Goal: Task Accomplishment & Management: Manage account settings

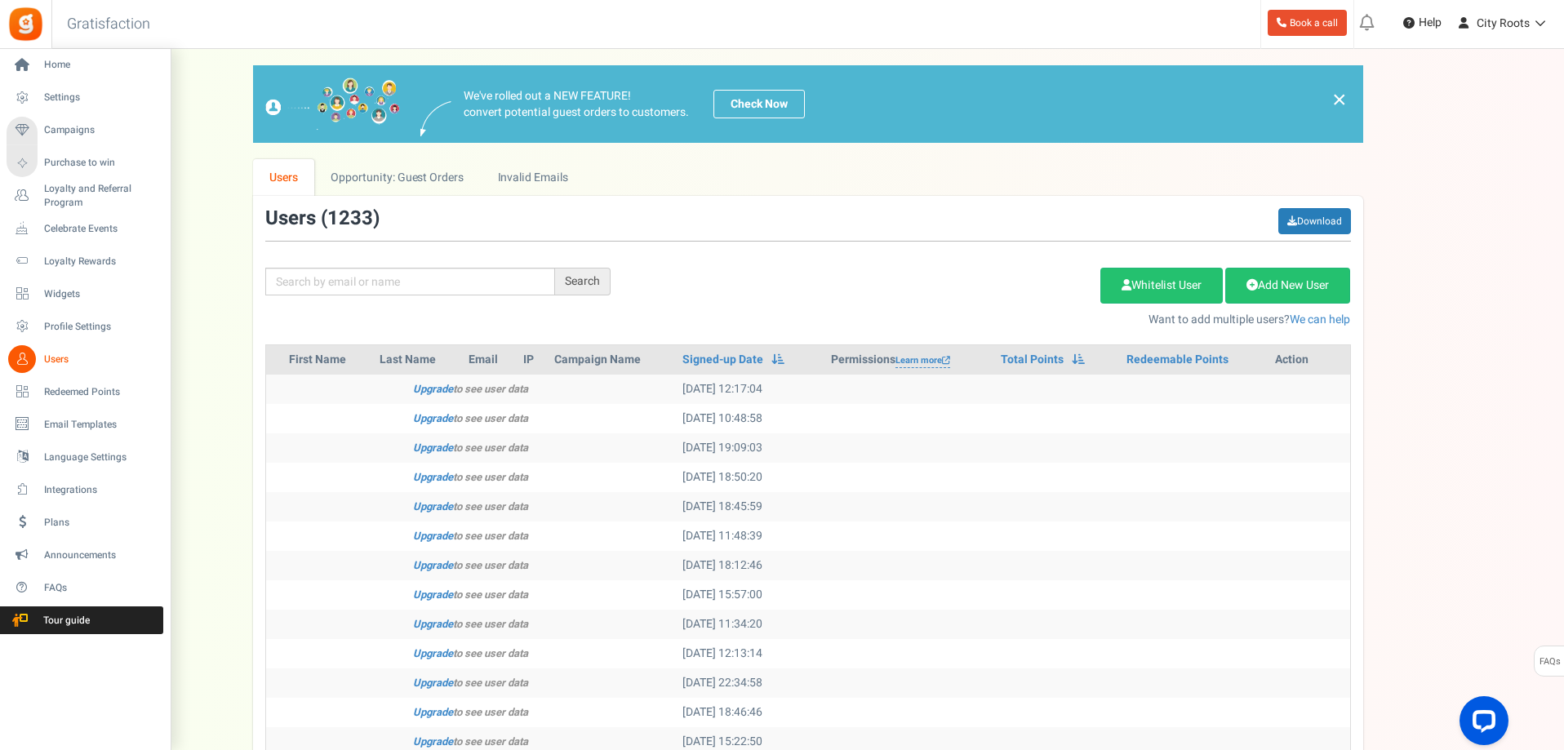
click at [69, 358] on span "Users" at bounding box center [101, 360] width 114 height 14
click at [78, 132] on span "Campaigns" at bounding box center [101, 130] width 114 height 14
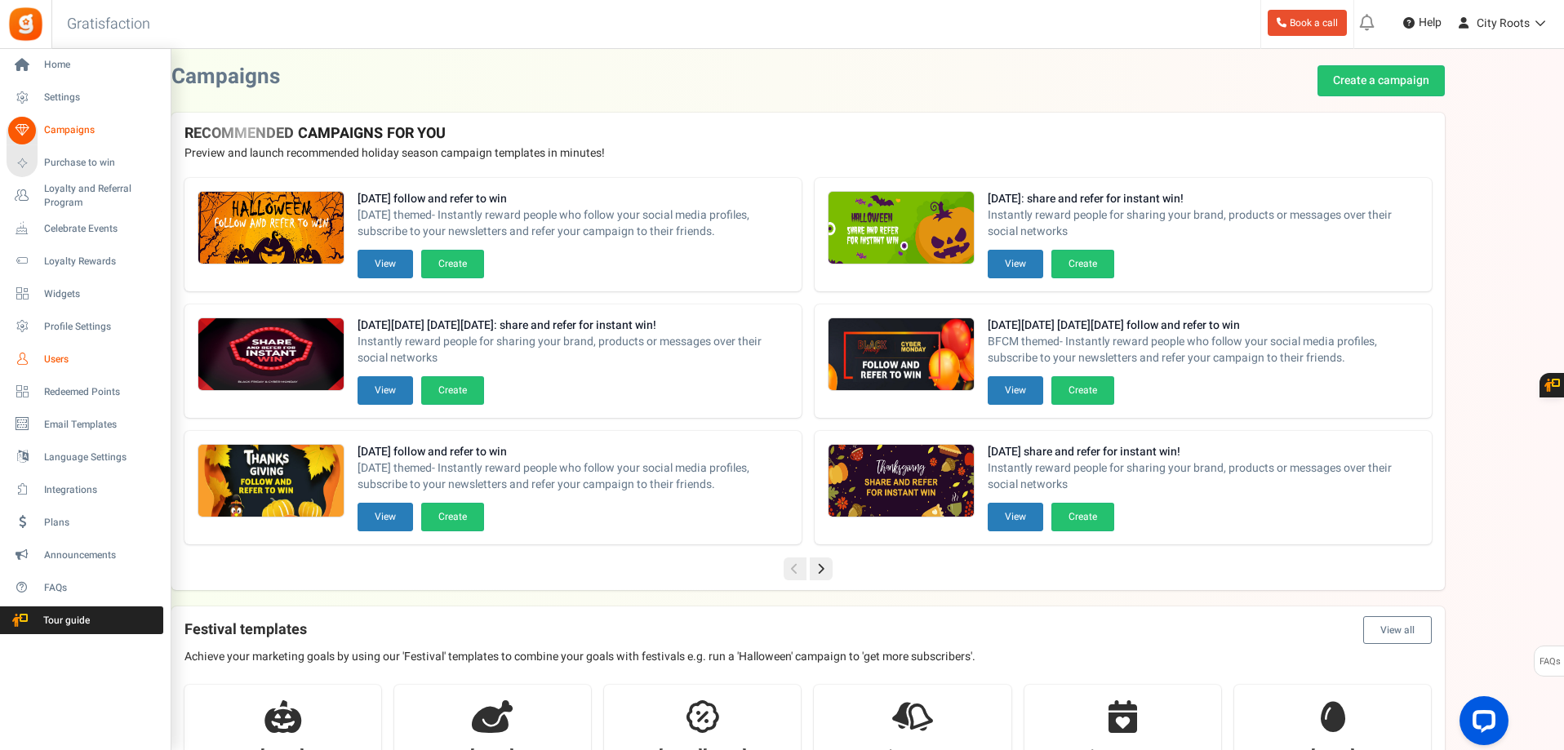
click at [59, 354] on span "Users" at bounding box center [101, 360] width 114 height 14
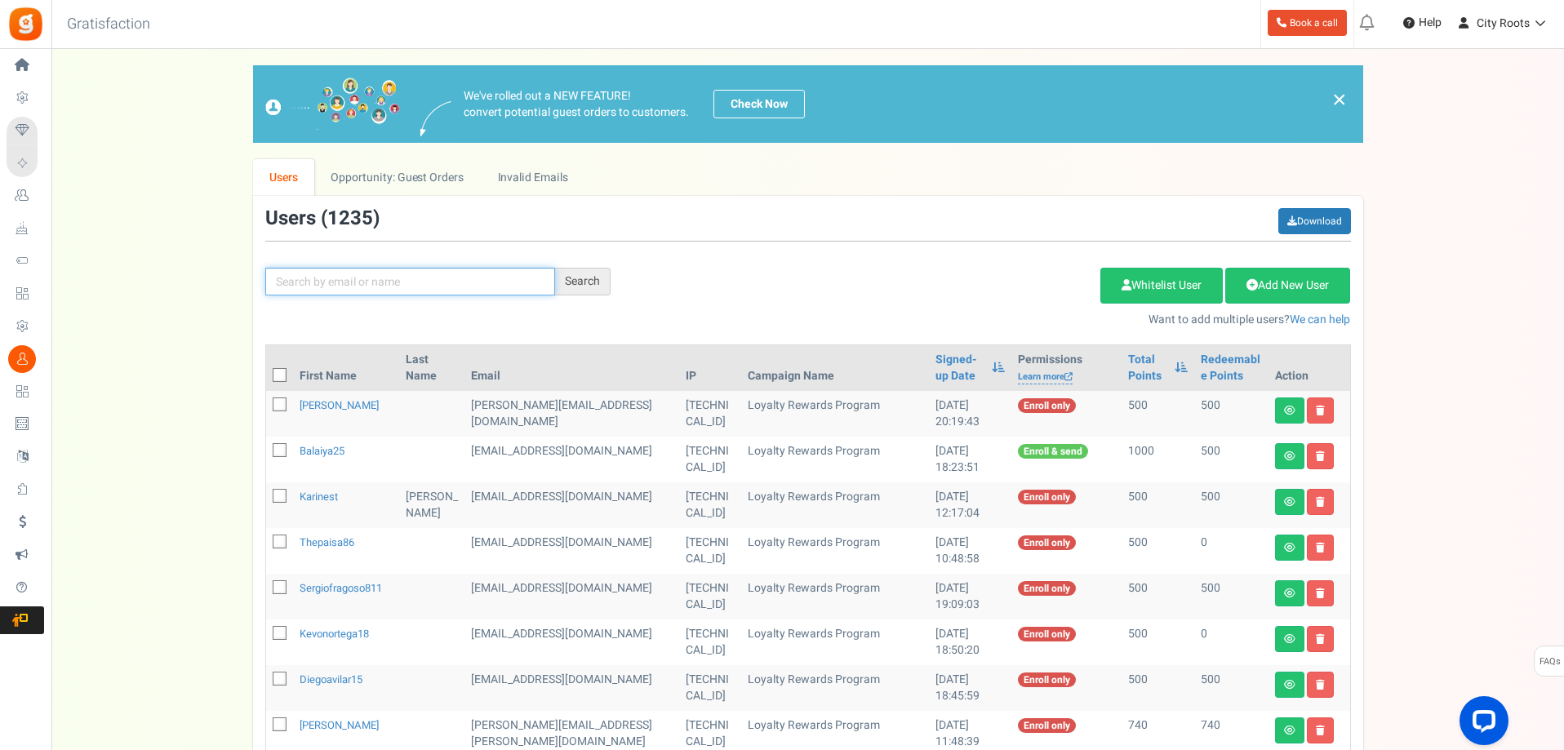
click at [422, 275] on input "text" at bounding box center [410, 282] width 290 height 28
type input "[PERSON_NAME]"
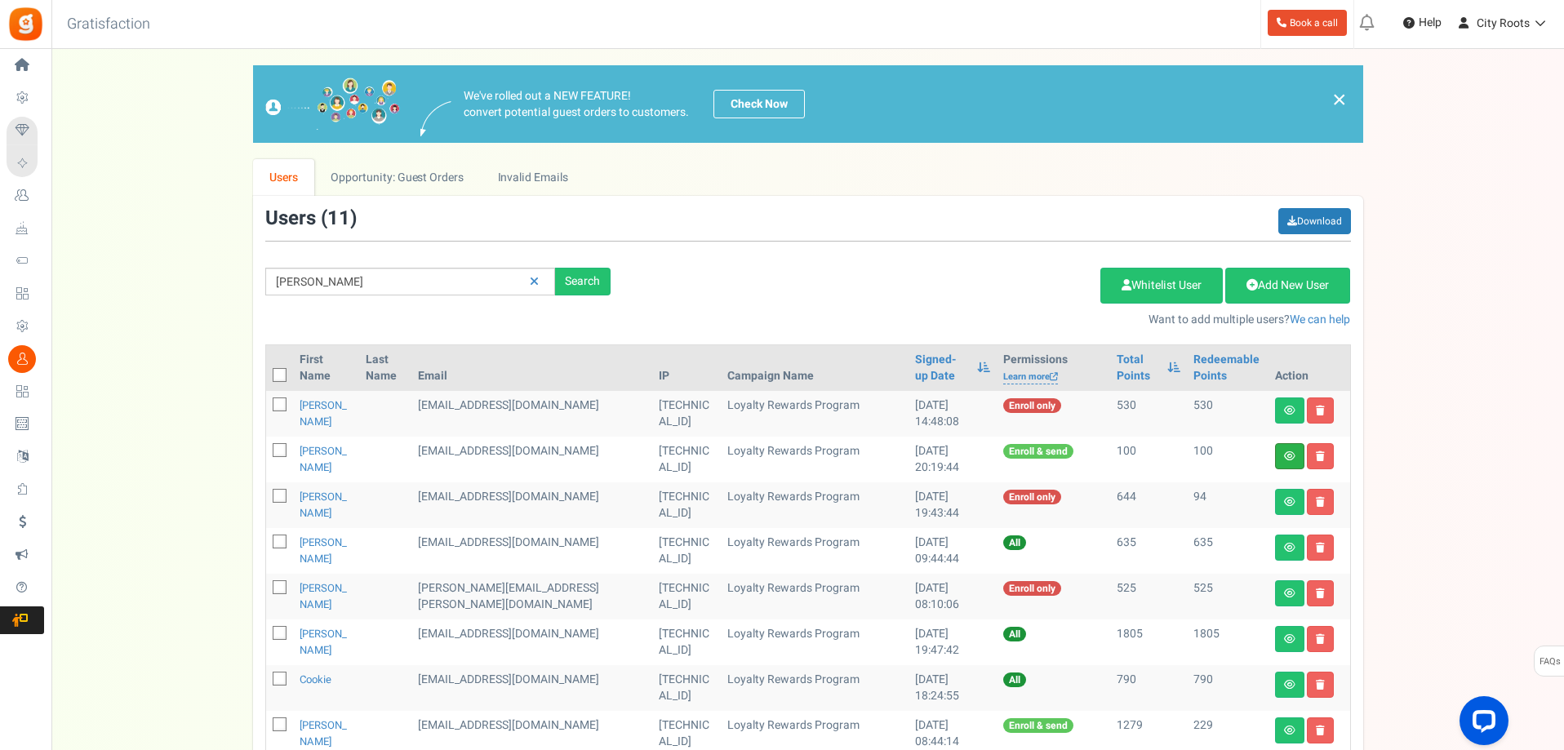
click at [1295, 457] on link at bounding box center [1289, 456] width 29 height 26
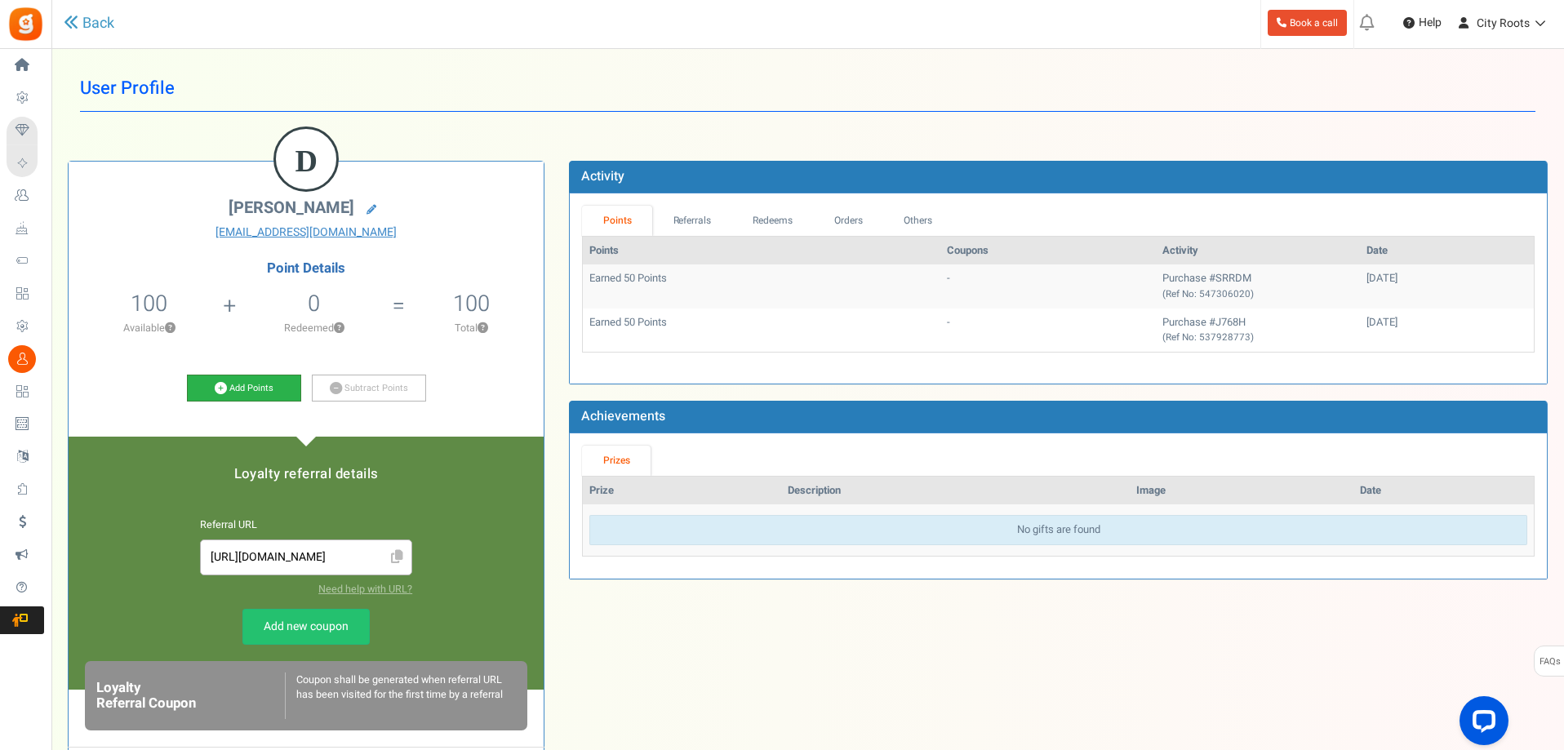
click at [263, 387] on link "Add Points" at bounding box center [244, 389] width 114 height 28
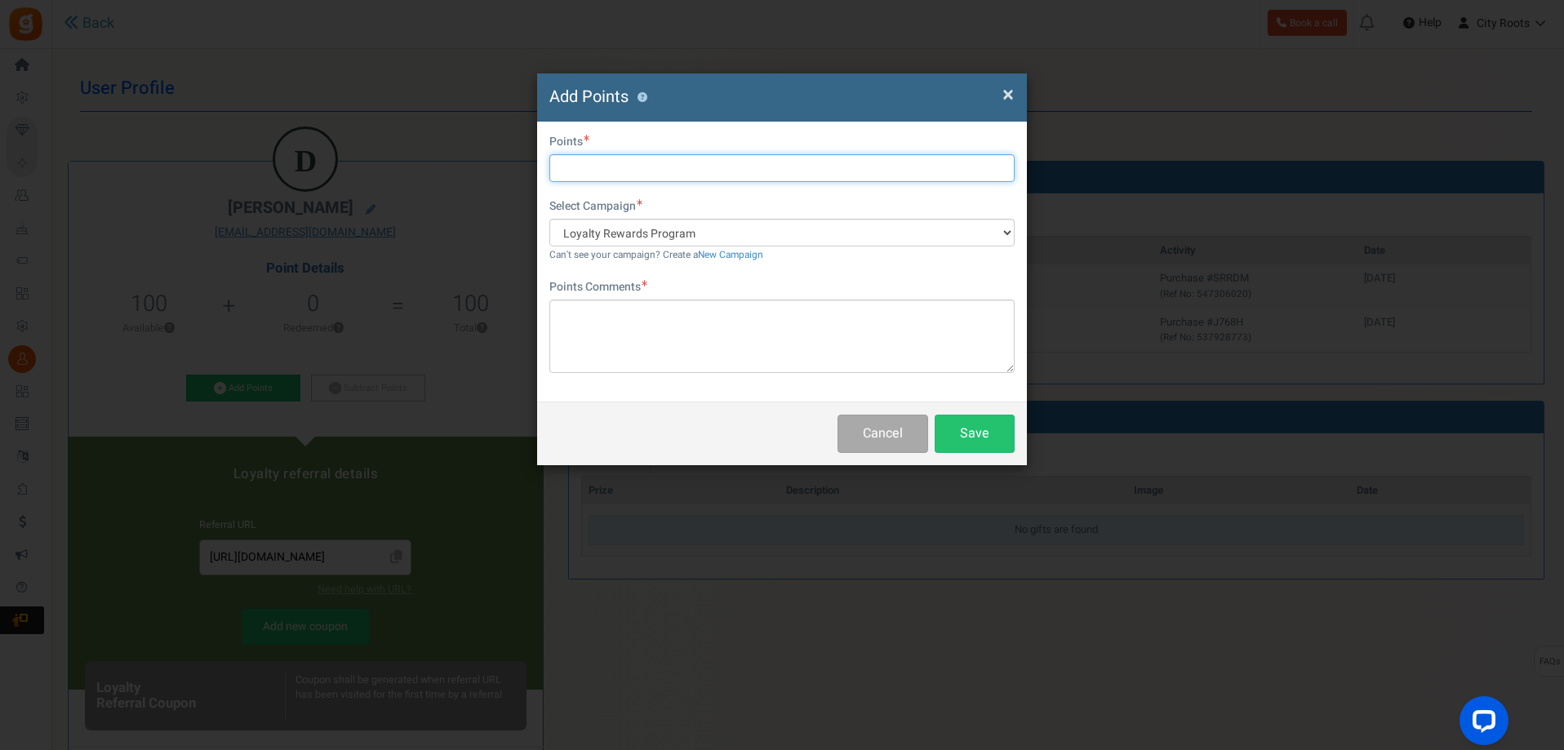
click at [713, 163] on input "text" at bounding box center [781, 168] width 465 height 28
type input "500"
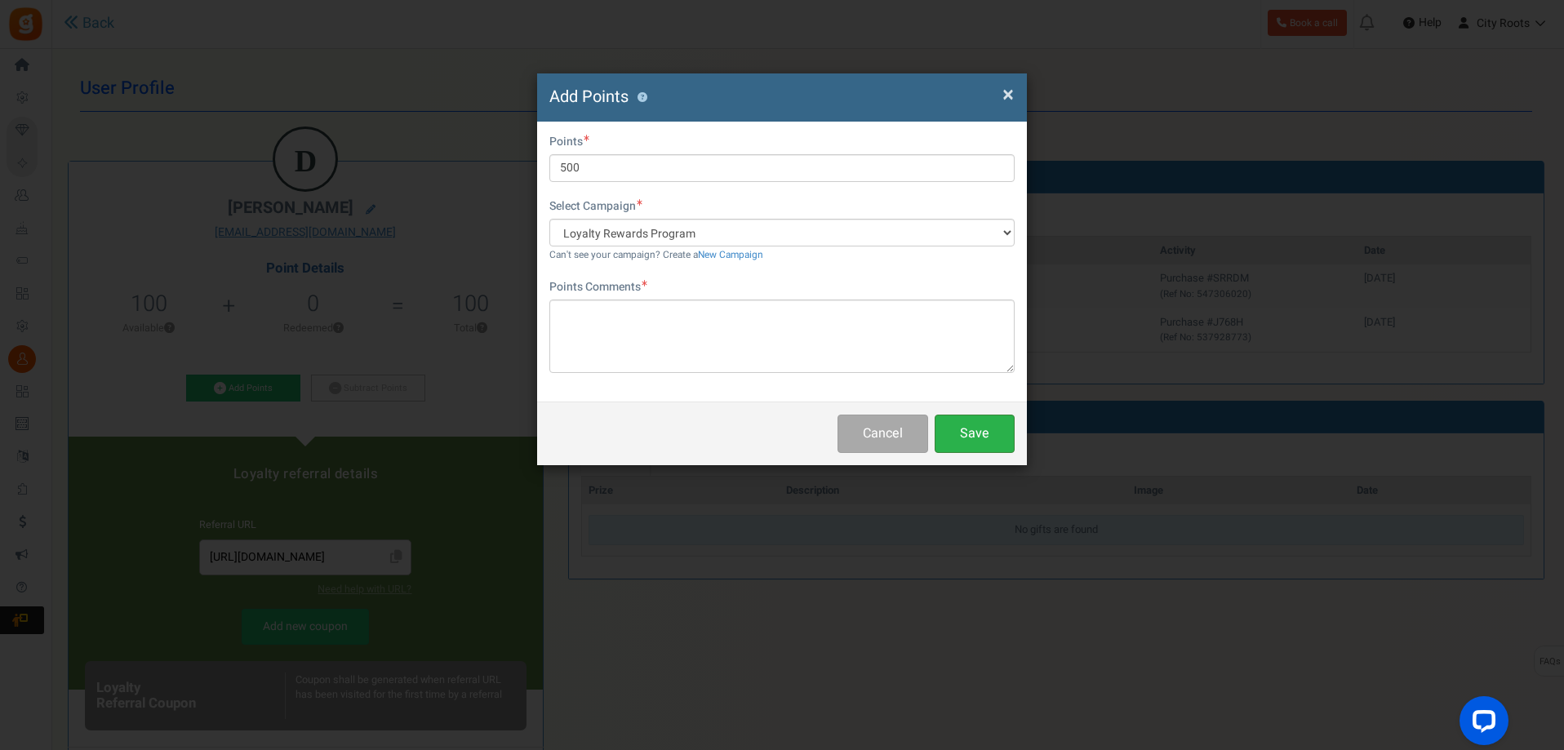
click at [960, 418] on button "Save" at bounding box center [975, 434] width 80 height 38
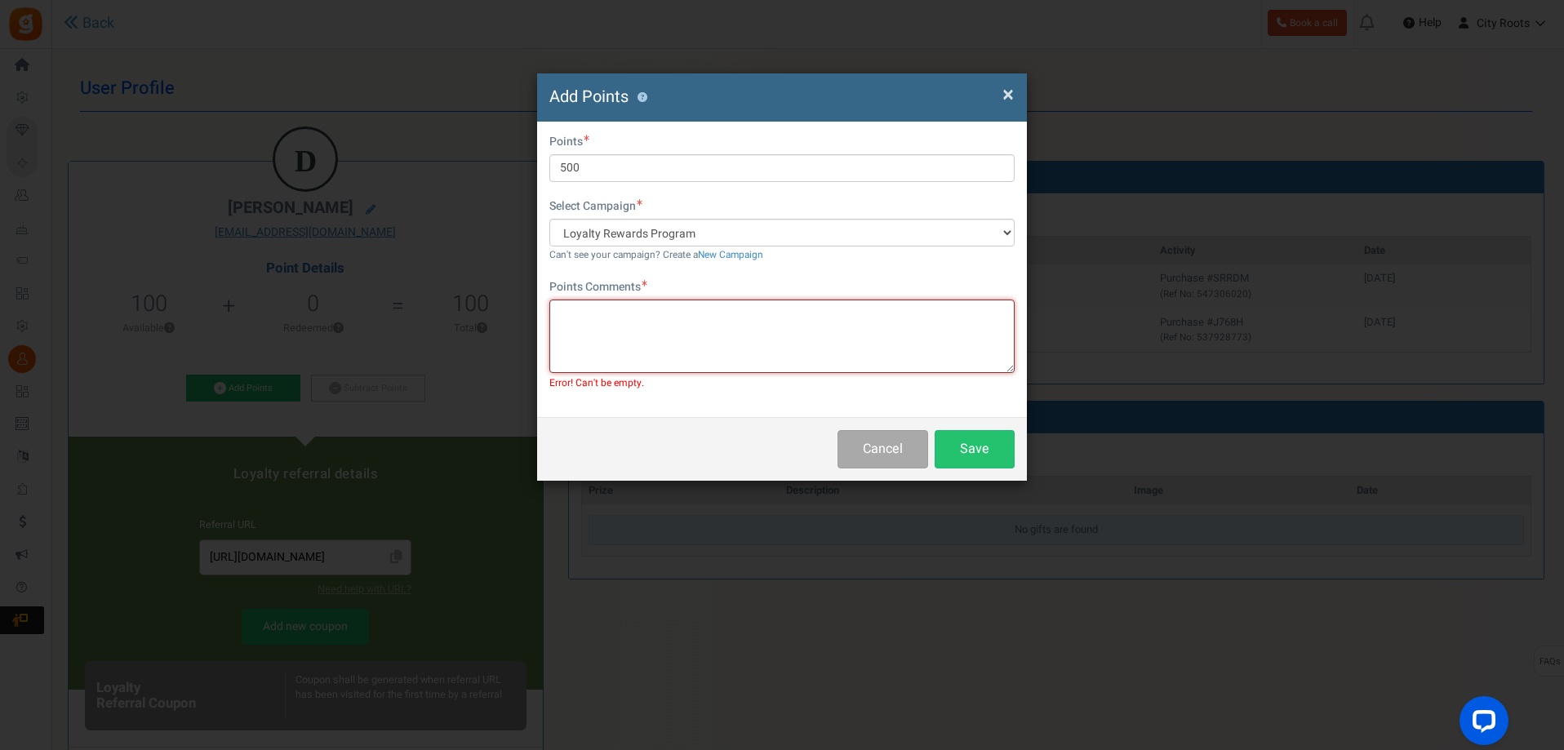
click at [784, 349] on textarea at bounding box center [781, 336] width 465 height 73
type textarea "EXTRA POINTS"
click at [984, 456] on button "Save" at bounding box center [975, 449] width 80 height 38
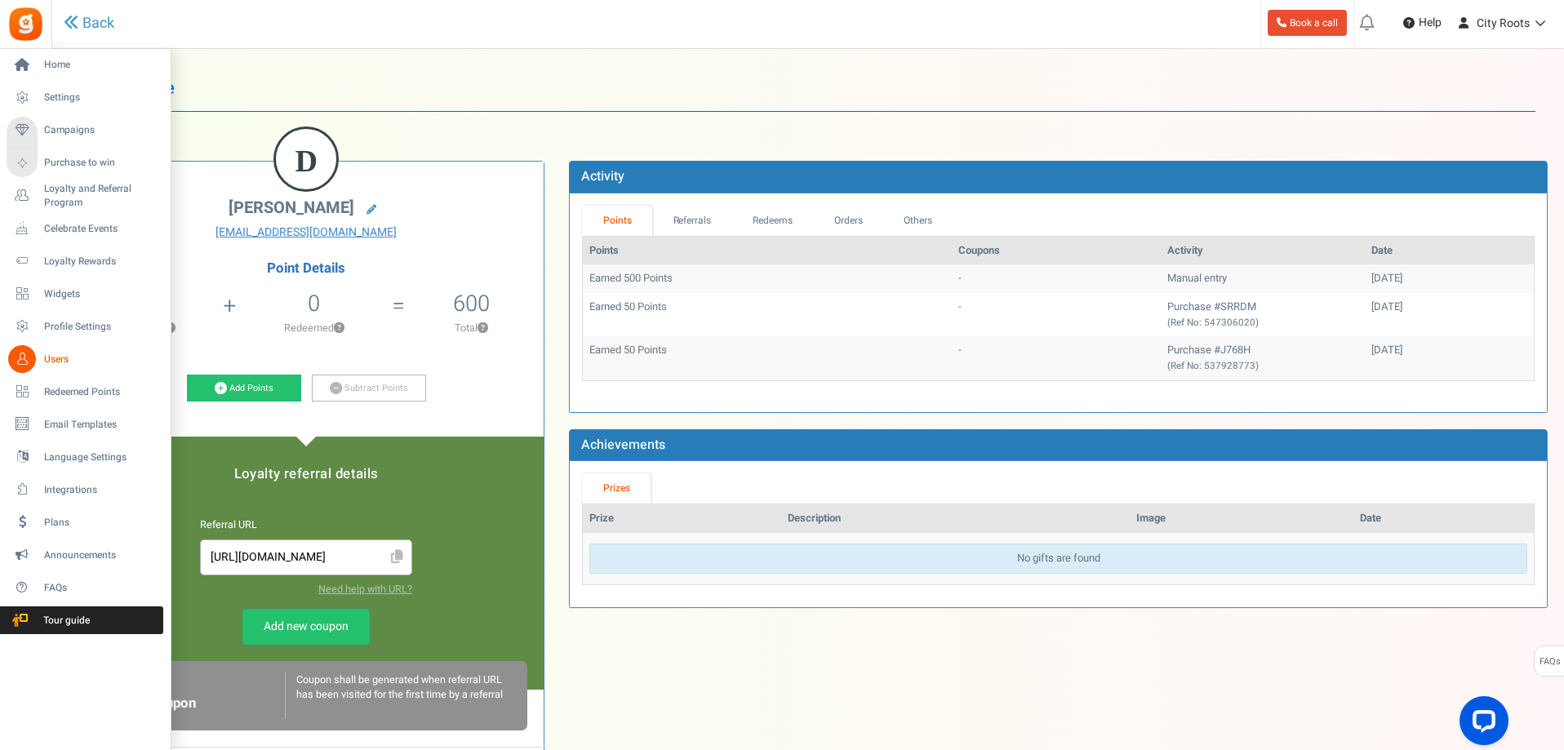
click at [46, 362] on span "Users" at bounding box center [101, 360] width 114 height 14
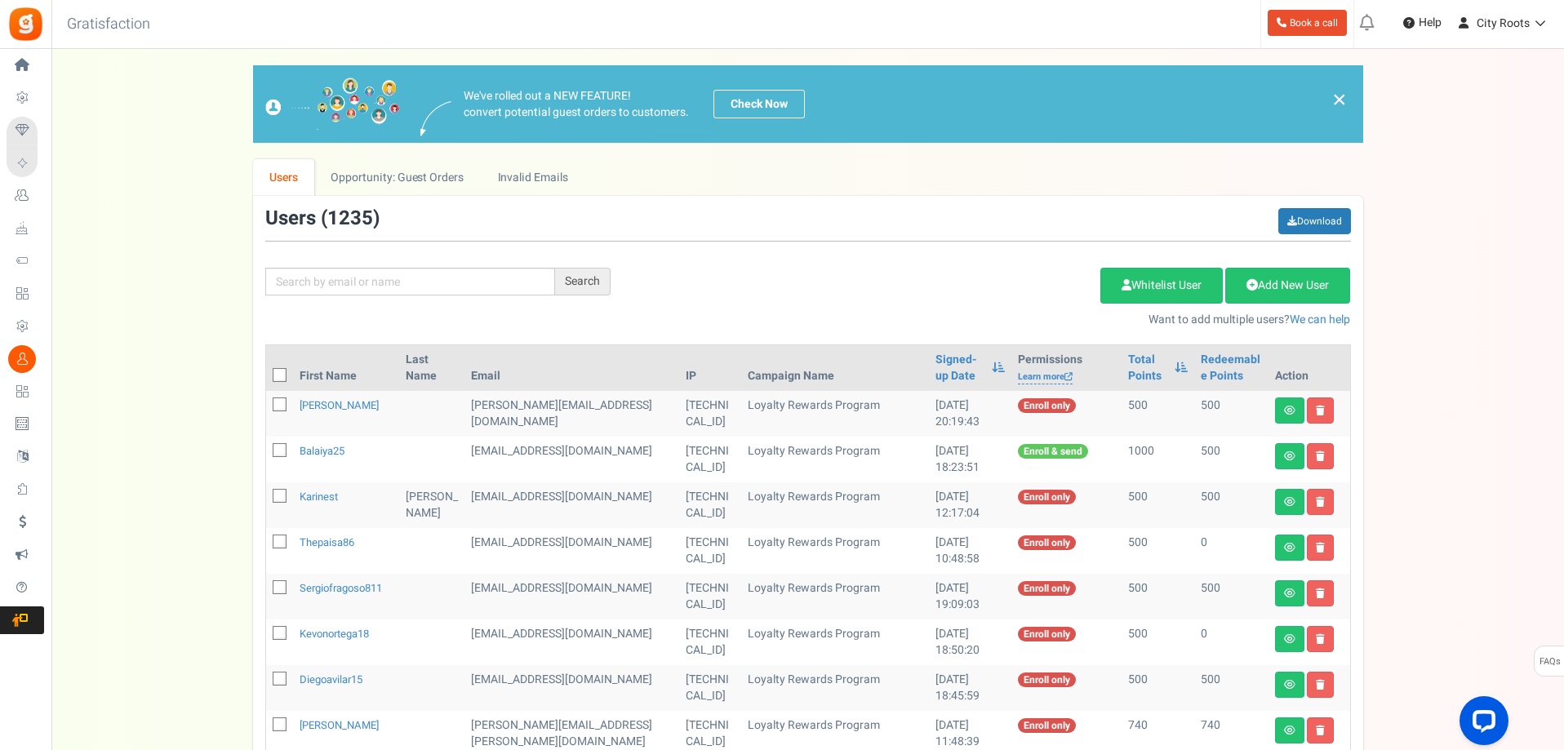
click at [710, 218] on div "Users ( 1235 ) Download" at bounding box center [808, 224] width 1086 height 33
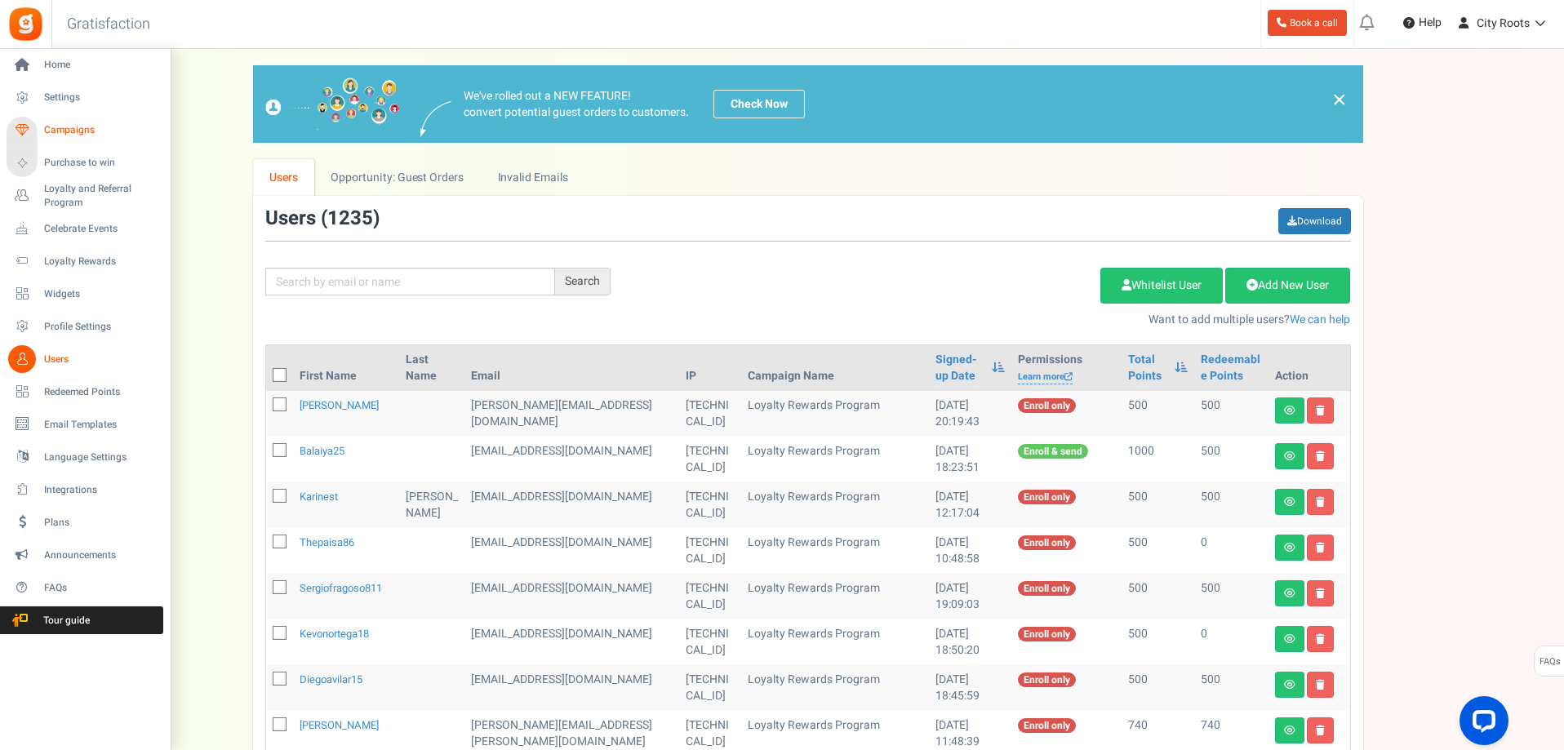
click at [87, 127] on span "Campaigns" at bounding box center [101, 130] width 114 height 14
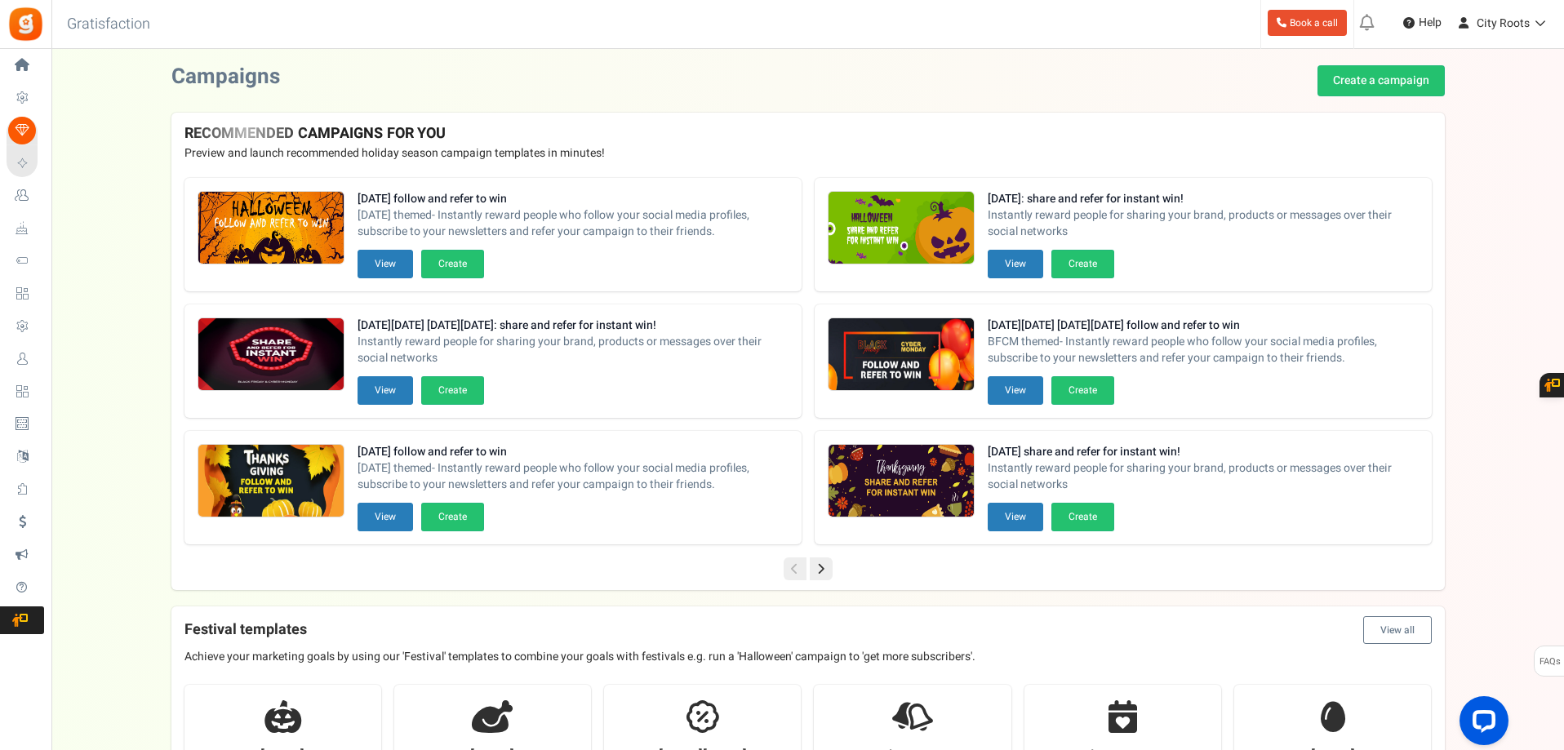
drag, startPoint x: 741, startPoint y: 227, endPoint x: 705, endPoint y: 189, distance: 52.0
click at [705, 189] on div "[DATE] follow and refer to win [DATE] themed- Instantly reward people who follo…" at bounding box center [493, 234] width 617 height 113
click at [714, 178] on div "[DATE] follow and refer to win [DATE] themed- Instantly reward people who follo…" at bounding box center [493, 234] width 617 height 113
